Goal: Task Accomplishment & Management: Complete application form

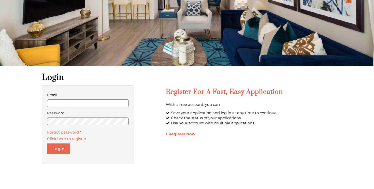
scroll to position [73, 0]
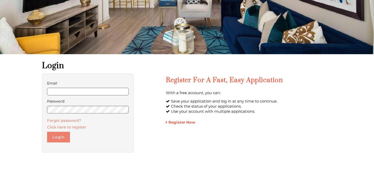
type input "**********"
click at [60, 141] on button "Login" at bounding box center [58, 137] width 23 height 11
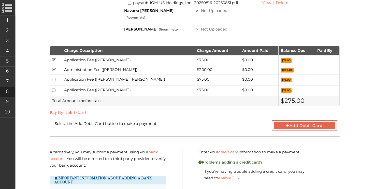
scroll to position [354, 0]
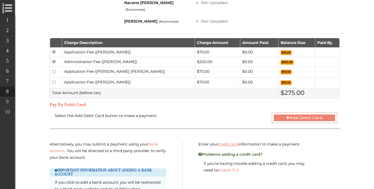
click at [283, 112] on button "Add Debit Card" at bounding box center [305, 117] width 66 height 11
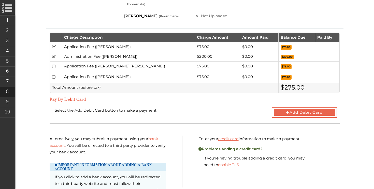
scroll to position [377, 0]
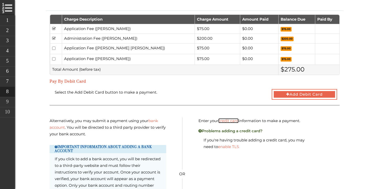
click at [223, 118] on link "credit card" at bounding box center [228, 120] width 20 height 5
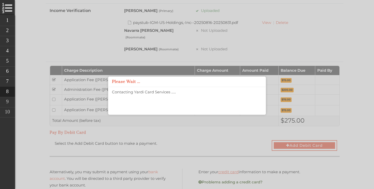
scroll to position [336, 0]
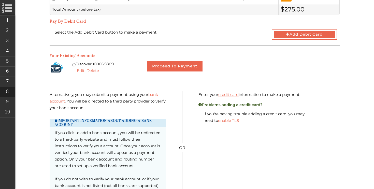
scroll to position [428, 0]
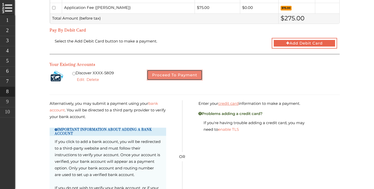
click at [186, 70] on button "Proceed to Payment" at bounding box center [175, 75] width 56 height 11
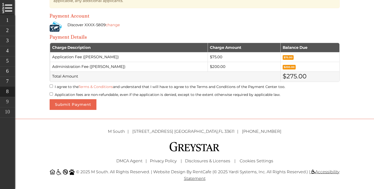
click at [75, 86] on label "I agree to the Terms & Conditions and understand that I will have to agree to t…" at bounding box center [195, 86] width 290 height 7
click at [67, 93] on label "Application fees are non-refundable, even if the application is denied, except …" at bounding box center [195, 94] width 290 height 7
click at [67, 109] on button "Submit Payment" at bounding box center [73, 104] width 47 height 11
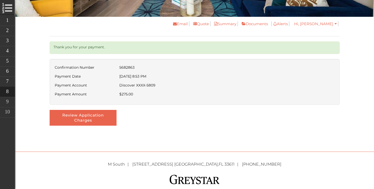
scroll to position [111, 0]
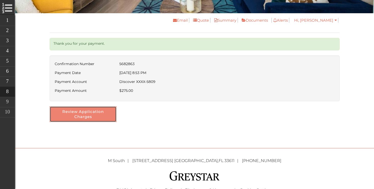
click at [102, 115] on button "Review Application Charges" at bounding box center [83, 114] width 67 height 16
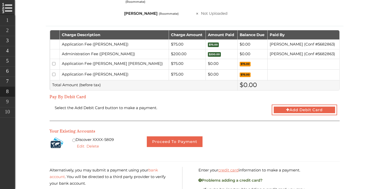
scroll to position [362, 0]
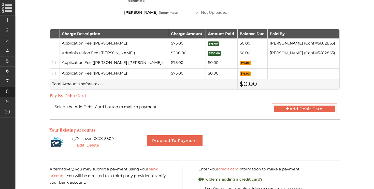
click at [126, 58] on td "Application Fee (Navarra Hubbard)" at bounding box center [114, 63] width 109 height 11
click at [106, 58] on td "Application Fee ([PERSON_NAME] [PERSON_NAME])" at bounding box center [114, 63] width 109 height 11
click at [56, 60] on label at bounding box center [54, 62] width 5 height 5
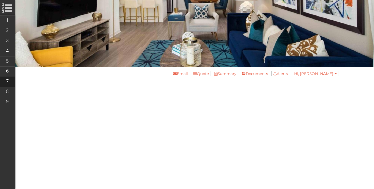
scroll to position [121, 0]
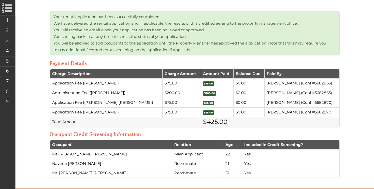
scroll to position [107, 0]
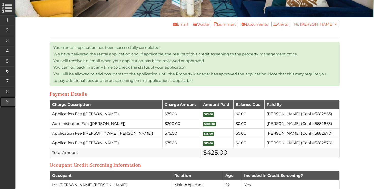
click at [6, 100] on link "Lease Creation" at bounding box center [43, 102] width 86 height 10
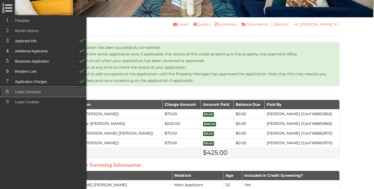
click at [37, 91] on link "Lease Summary" at bounding box center [43, 92] width 86 height 10
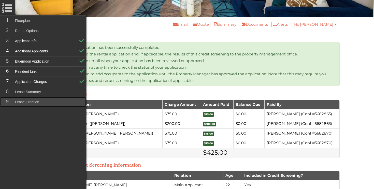
click at [46, 98] on link "Lease Creation" at bounding box center [43, 102] width 86 height 10
